Goal: Entertainment & Leisure: Consume media (video, audio)

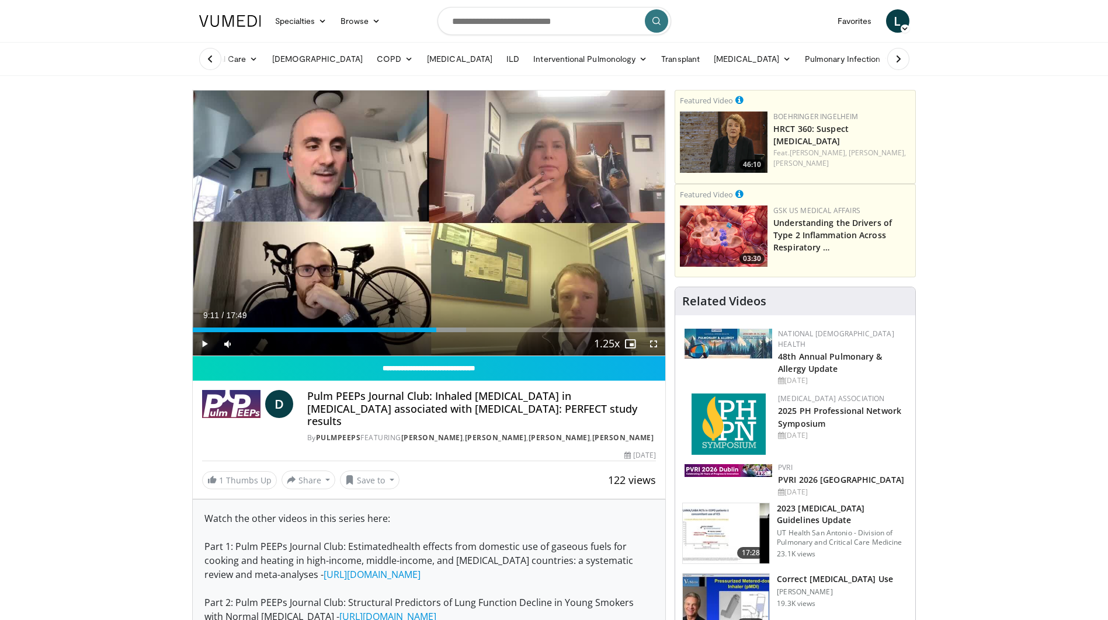
click at [204, 341] on span "Video Player" at bounding box center [204, 343] width 23 height 23
click at [260, 344] on div "Volume Level" at bounding box center [251, 344] width 18 height 4
click at [258, 343] on div "Volume Level" at bounding box center [249, 344] width 15 height 4
click at [255, 343] on div "Volume Level" at bounding box center [248, 344] width 12 height 4
drag, startPoint x: 255, startPoint y: 345, endPoint x: 264, endPoint y: 346, distance: 8.8
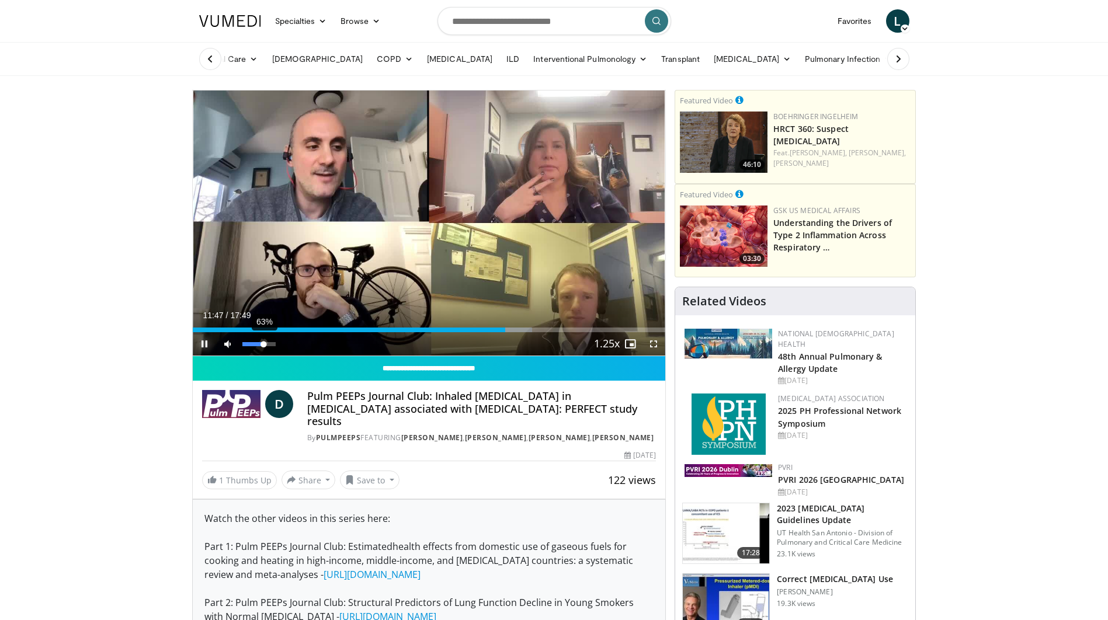
click at [264, 346] on div "Volume Level" at bounding box center [253, 344] width 22 height 4
click at [508, 326] on div "Loaded : 73.72% 12:08 11:55" at bounding box center [429, 326] width 473 height 11
drag, startPoint x: 262, startPoint y: 344, endPoint x: 252, endPoint y: 344, distance: 9.9
click at [252, 344] on div "Volume Level" at bounding box center [247, 344] width 10 height 4
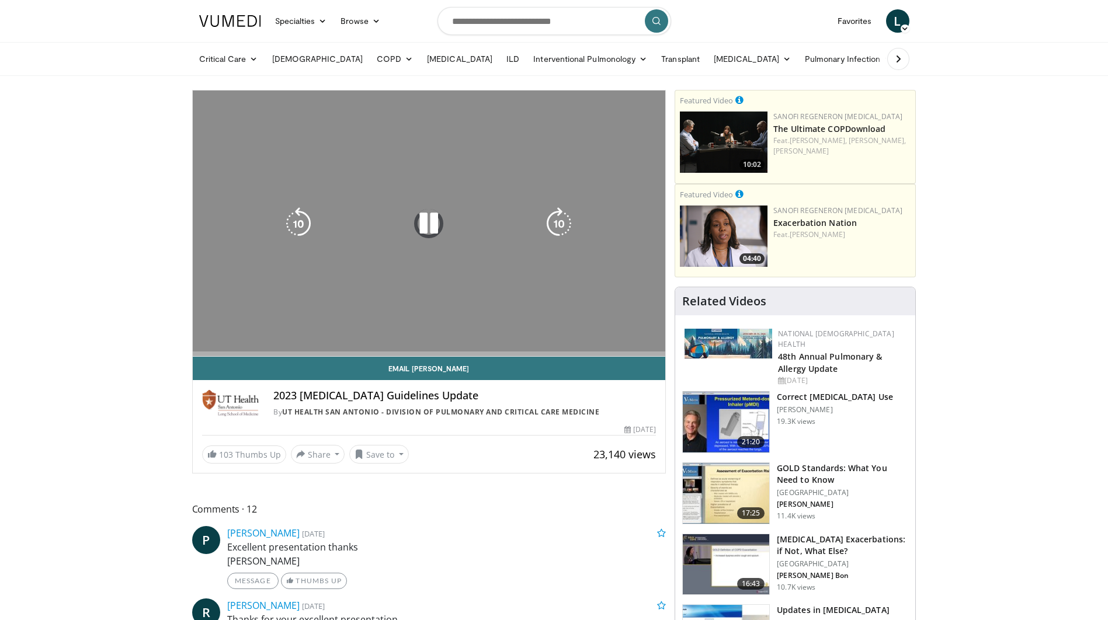
click at [429, 224] on icon "Video Player" at bounding box center [428, 223] width 33 height 33
